Goal: Use online tool/utility

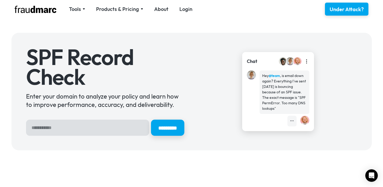
click at [56, 130] on input "Hero Sign Up Form" at bounding box center [87, 128] width 123 height 16
type input "**********"
click at [168, 127] on input "*********" at bounding box center [167, 128] width 35 height 17
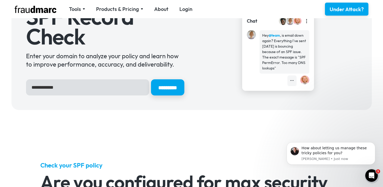
scroll to position [52, 0]
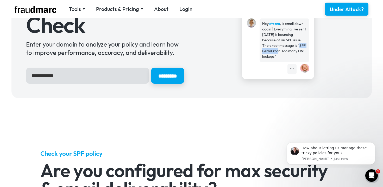
drag, startPoint x: 283, startPoint y: 45, endPoint x: 280, endPoint y: 53, distance: 8.8
click at [280, 53] on div "Hey @team , is email down again? Everything I've sent today is bouncing because…" at bounding box center [284, 40] width 45 height 38
drag, startPoint x: 281, startPoint y: 45, endPoint x: 280, endPoint y: 54, distance: 9.5
click at [280, 54] on div "Hey @team , is email down again? Everything I've sent today is bouncing because…" at bounding box center [284, 40] width 45 height 38
copy div "SPF PermError. Too many DNS lookups""
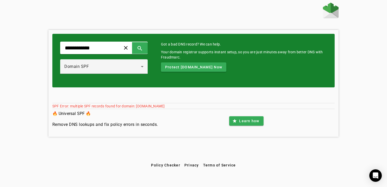
click at [172, 124] on div "🔥 Universal SPF 🔥 Remove DNS lookups and fix policy errors in seconds. star Lea…" at bounding box center [193, 121] width 283 height 24
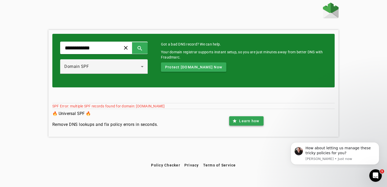
click at [253, 121] on span "Learn how" at bounding box center [249, 121] width 20 height 5
